Goal: Task Accomplishment & Management: Complete application form

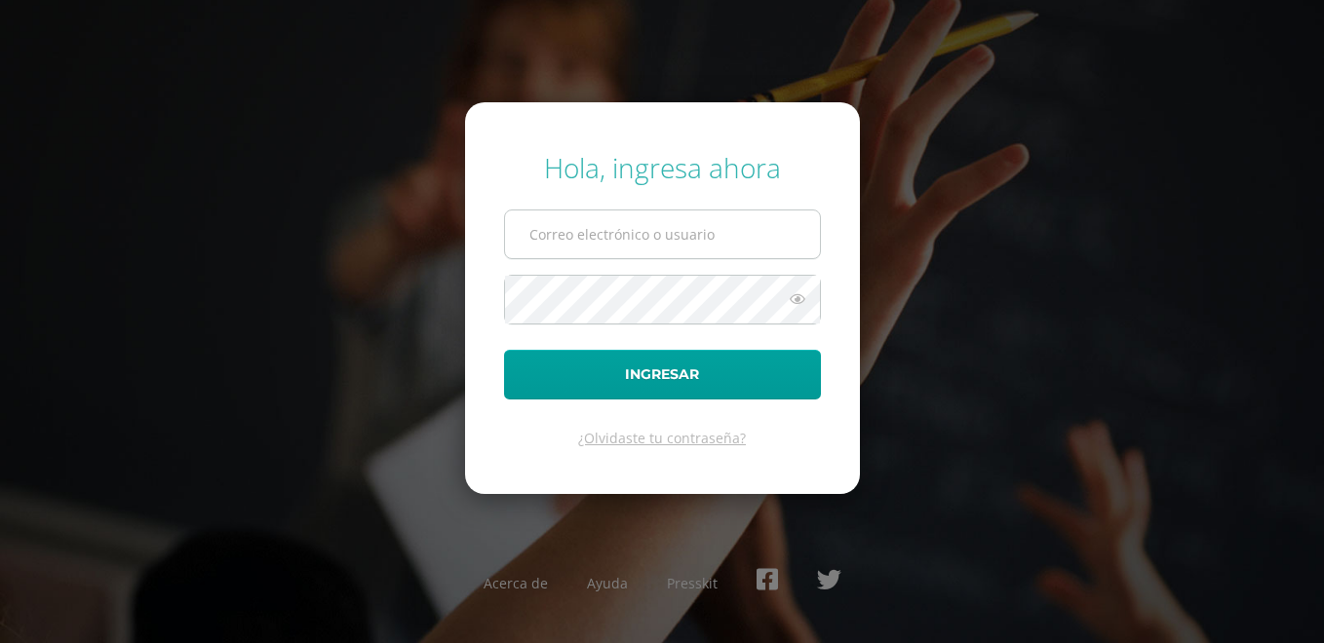
click at [561, 219] on input "text" at bounding box center [662, 235] width 315 height 48
click at [567, 242] on input "text" at bounding box center [662, 235] width 315 height 48
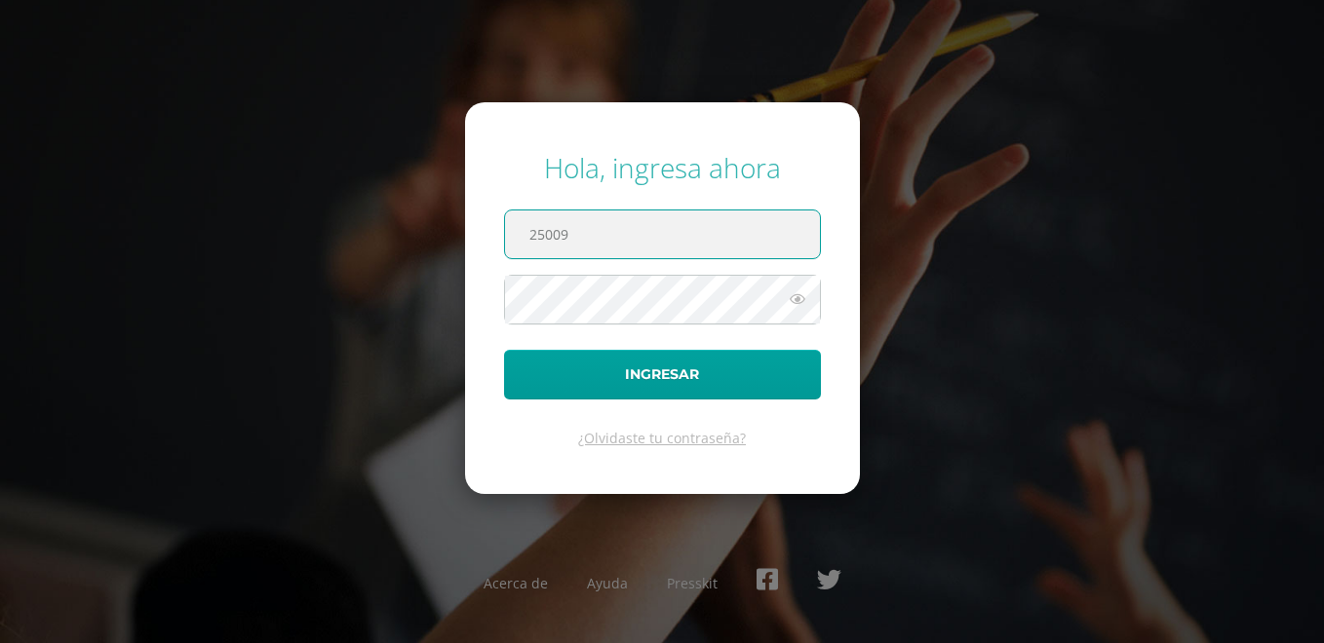
click at [673, 233] on input "25009" at bounding box center [662, 235] width 315 height 48
click at [671, 233] on input "25009" at bounding box center [662, 235] width 315 height 48
click at [658, 236] on input "25009" at bounding box center [662, 235] width 315 height 48
click at [680, 212] on input "25009"" at bounding box center [662, 235] width 315 height 48
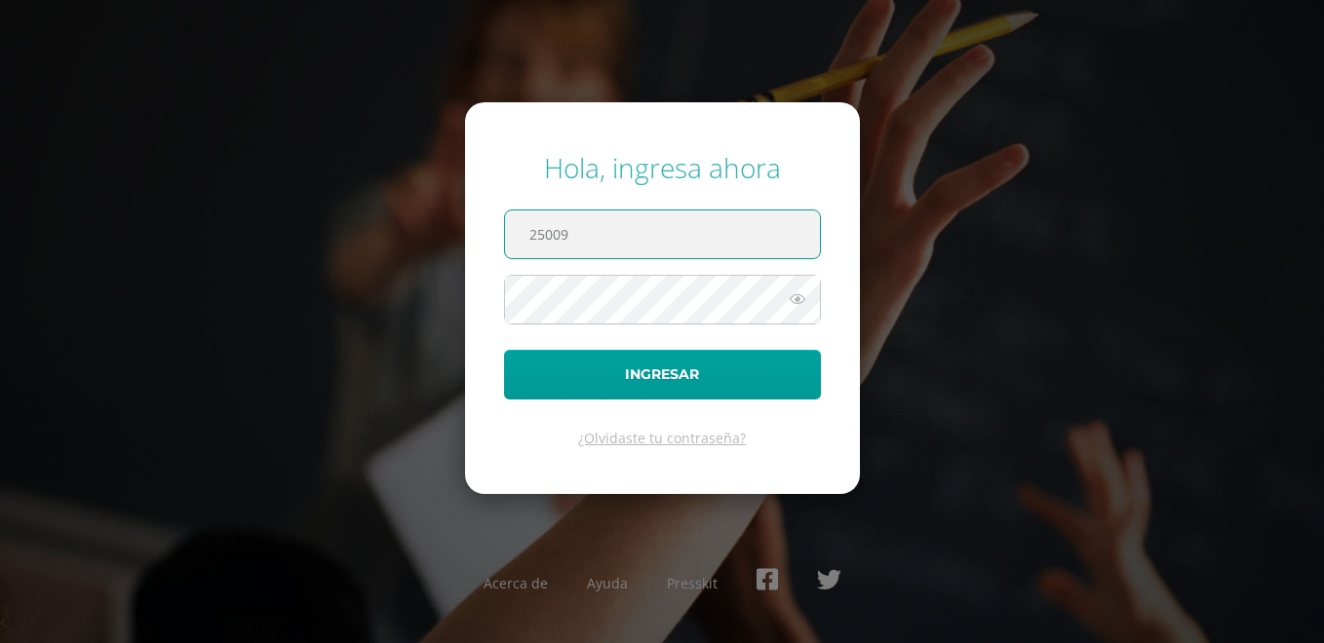
paste input "@"
type input "[EMAIL_ADDRESS][DOMAIN_NAME]"
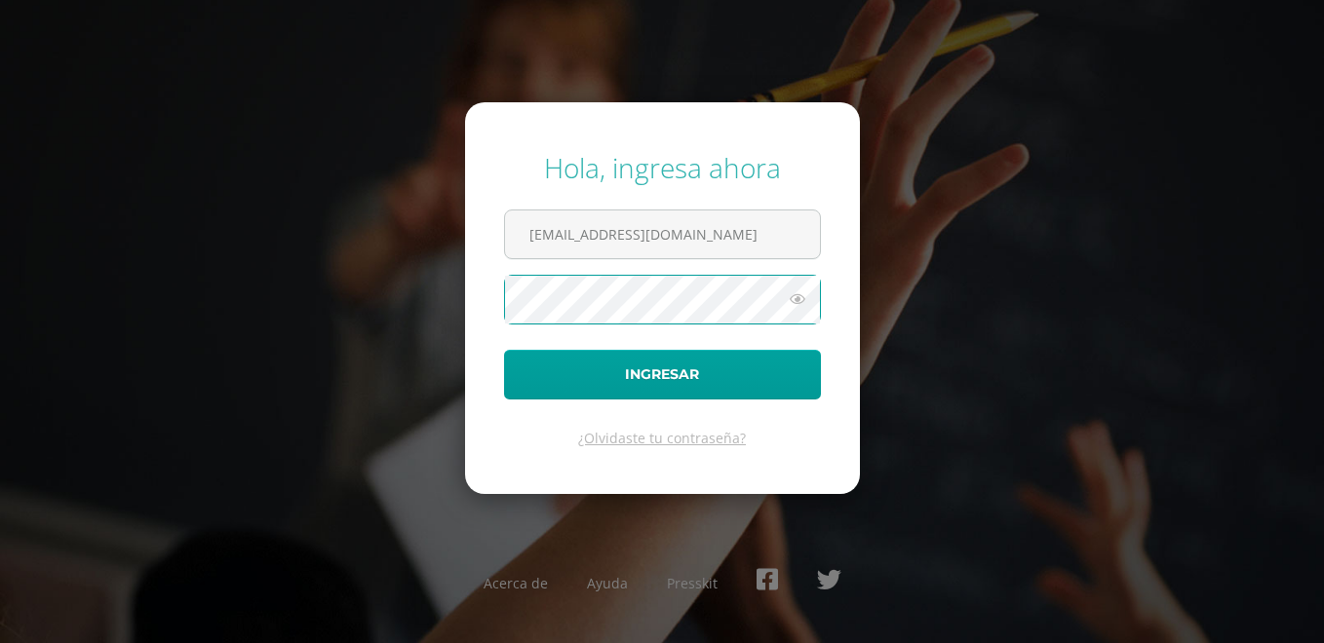
click at [788, 302] on icon at bounding box center [797, 299] width 25 height 23
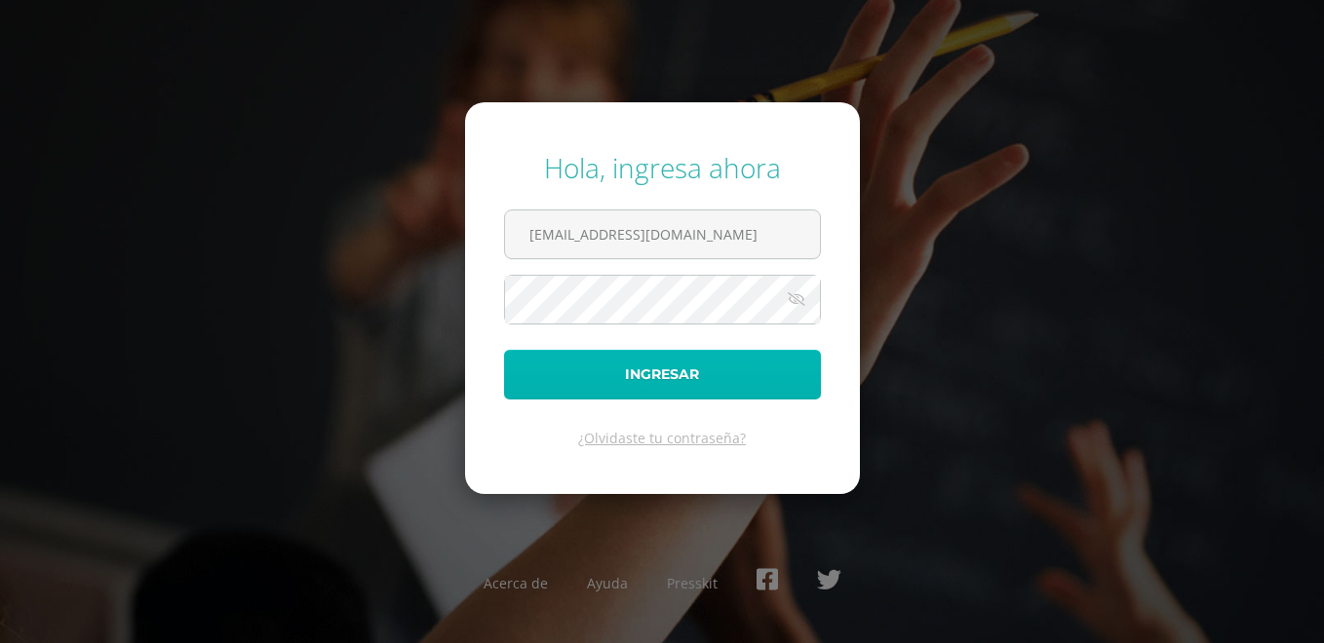
click at [708, 365] on button "Ingresar" at bounding box center [662, 375] width 317 height 50
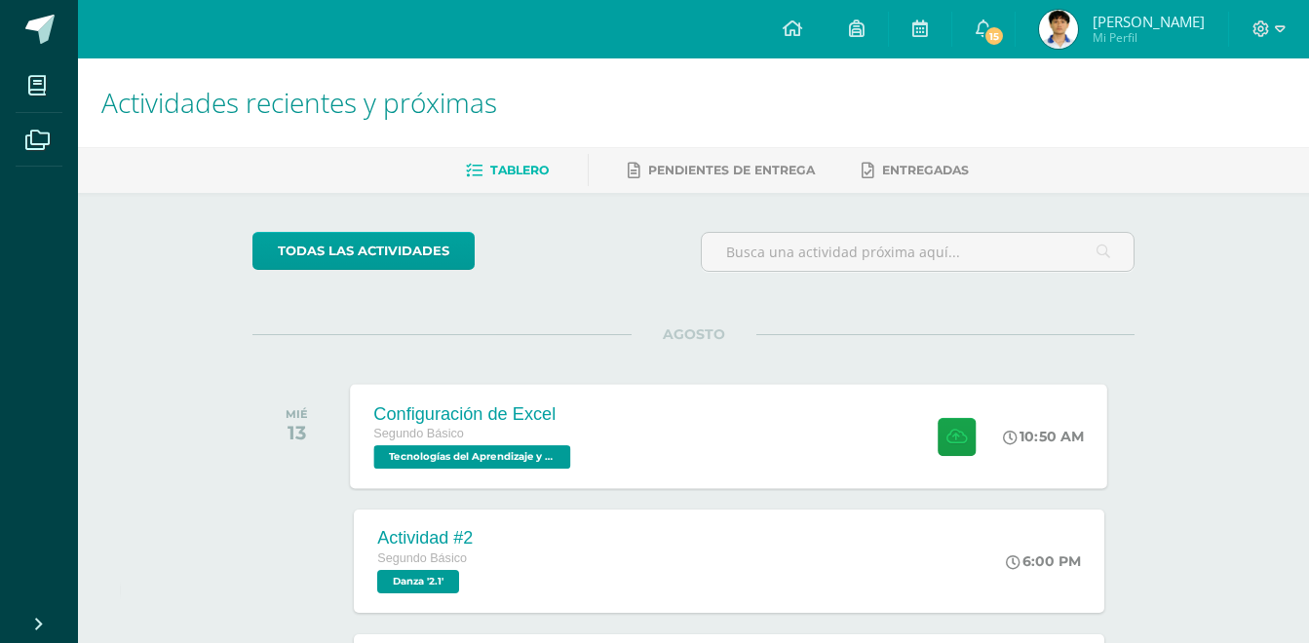
click at [981, 434] on div at bounding box center [953, 436] width 96 height 104
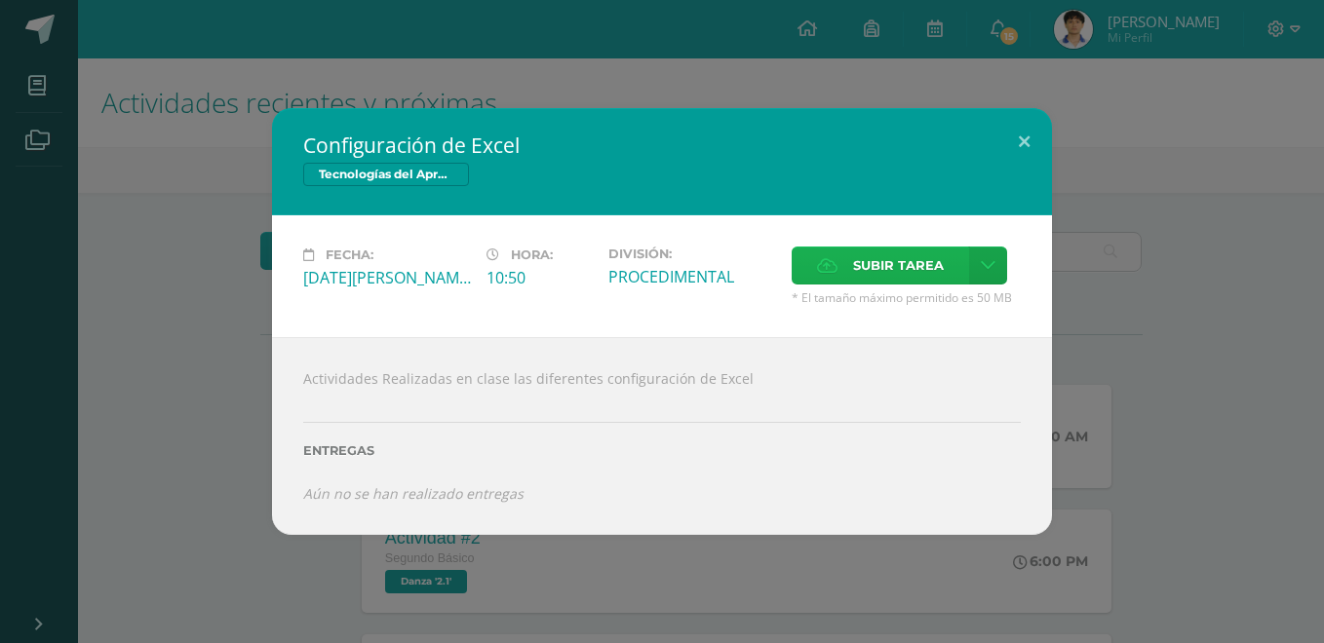
click at [925, 270] on span "Subir tarea" at bounding box center [898, 266] width 91 height 36
click at [0, 0] on input "Subir tarea" at bounding box center [0, 0] width 0 height 0
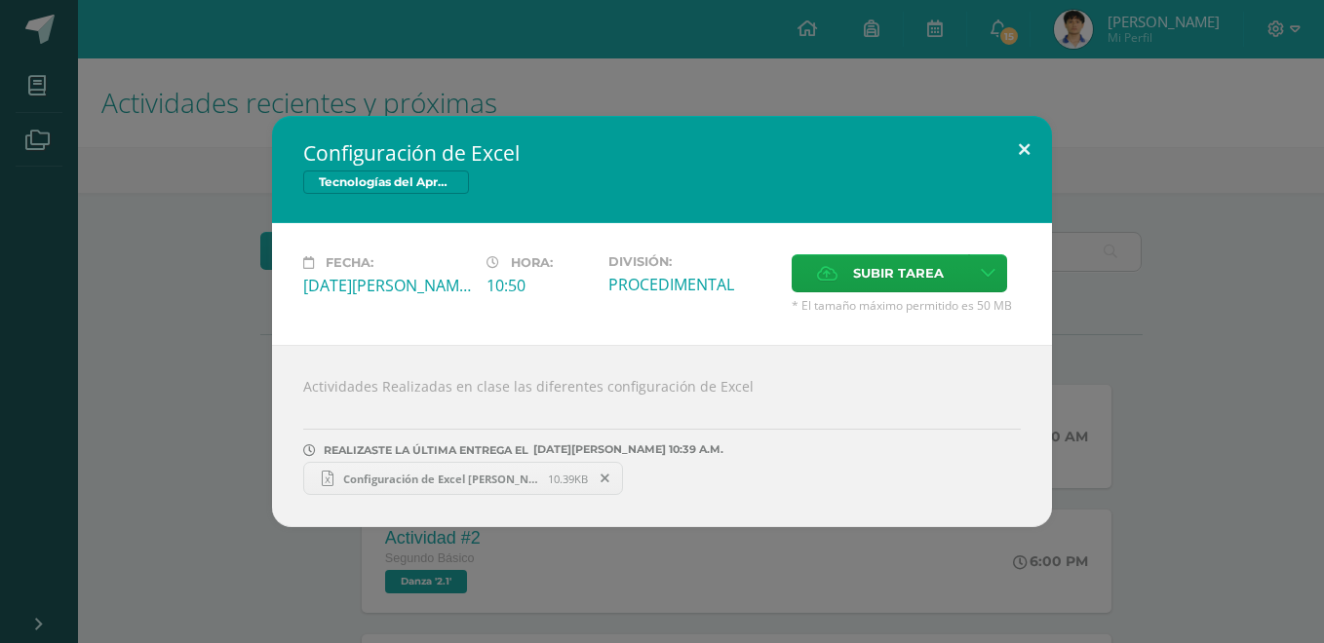
click at [1039, 144] on button at bounding box center [1024, 149] width 56 height 66
